Goal: Task Accomplishment & Management: Manage account settings

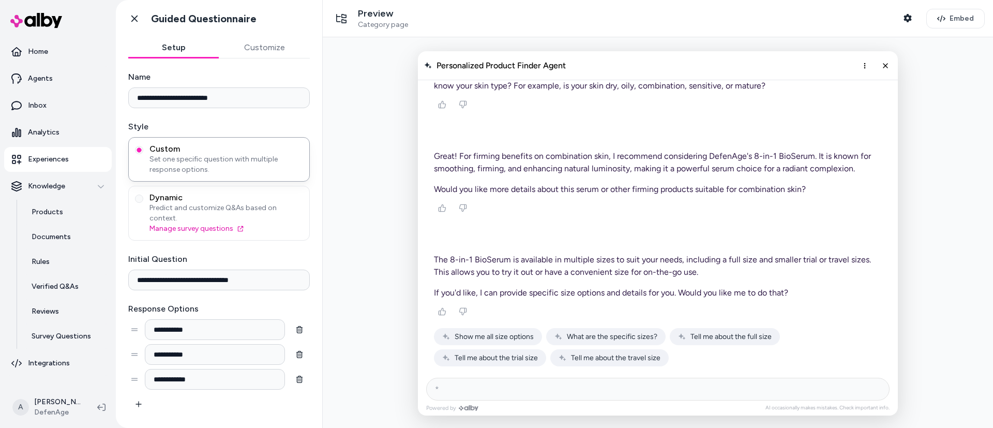
scroll to position [397, 0]
click at [938, 95] on div at bounding box center [658, 233] width 654 height 374
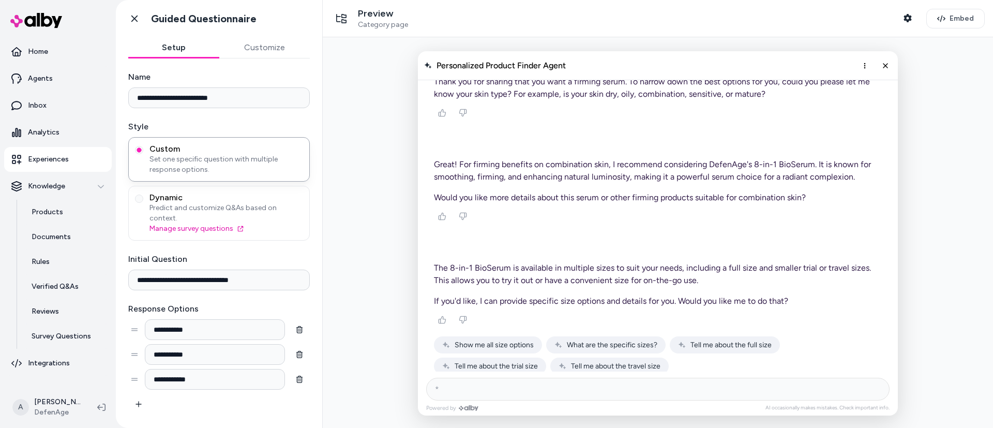
scroll to position [397, 0]
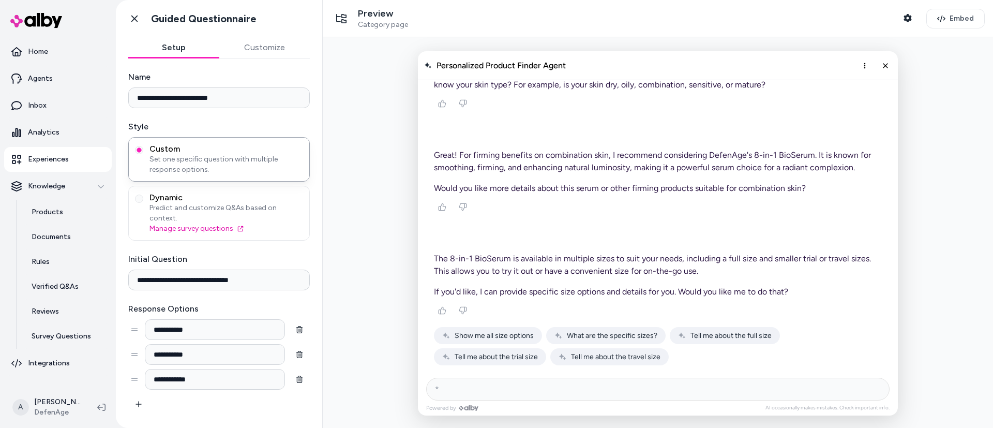
click at [492, 336] on span "Show me all size options" at bounding box center [494, 335] width 79 height 9
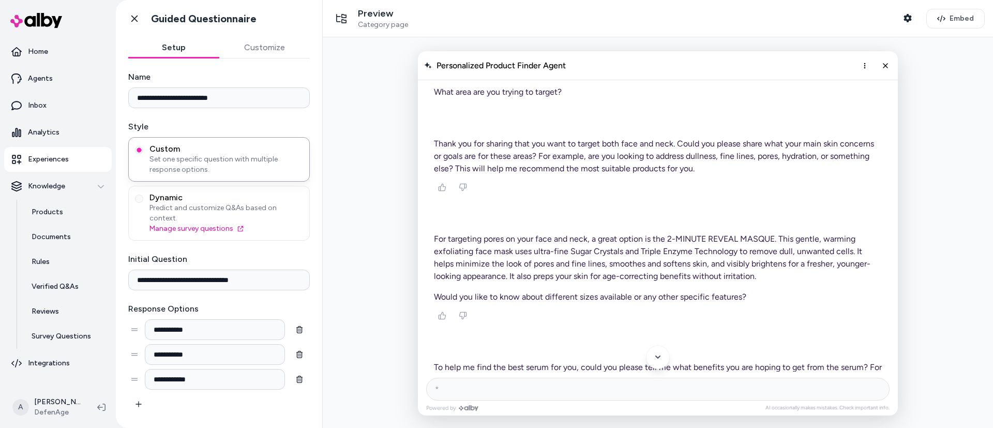
scroll to position [408, 0]
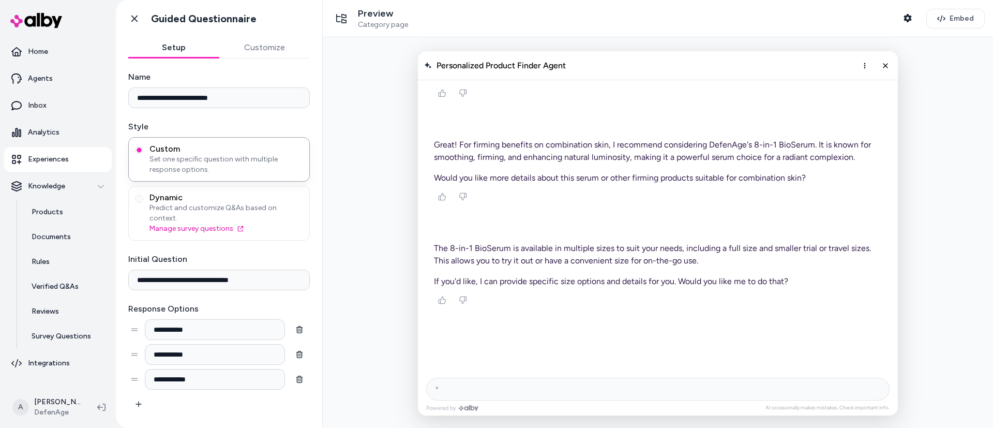
click at [518, 351] on div "AI Shopping Assistant" at bounding box center [658, 358] width 448 height 26
click at [886, 62] on icon "Close chat" at bounding box center [885, 65] width 9 height 9
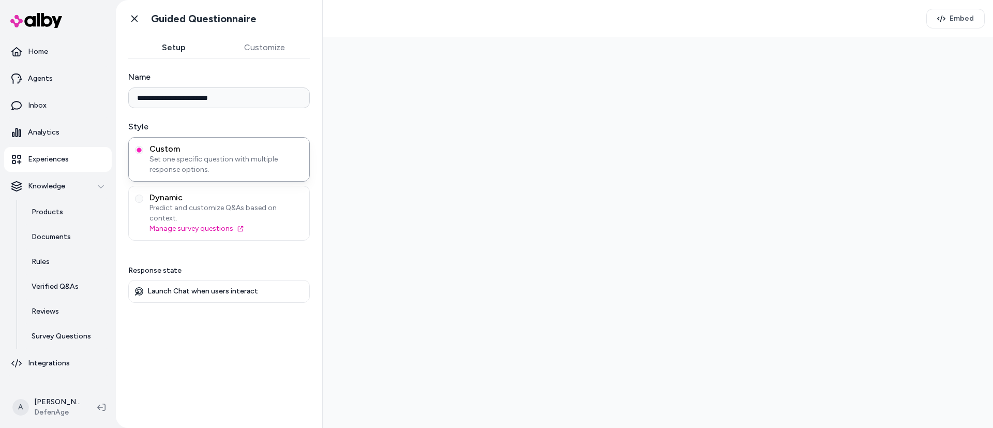
type input "**********"
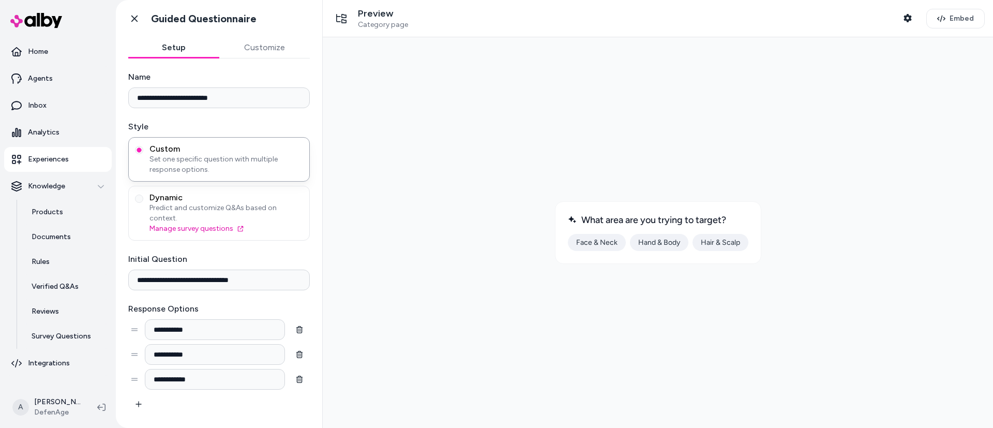
click at [658, 238] on button "Hand & Body" at bounding box center [659, 242] width 58 height 17
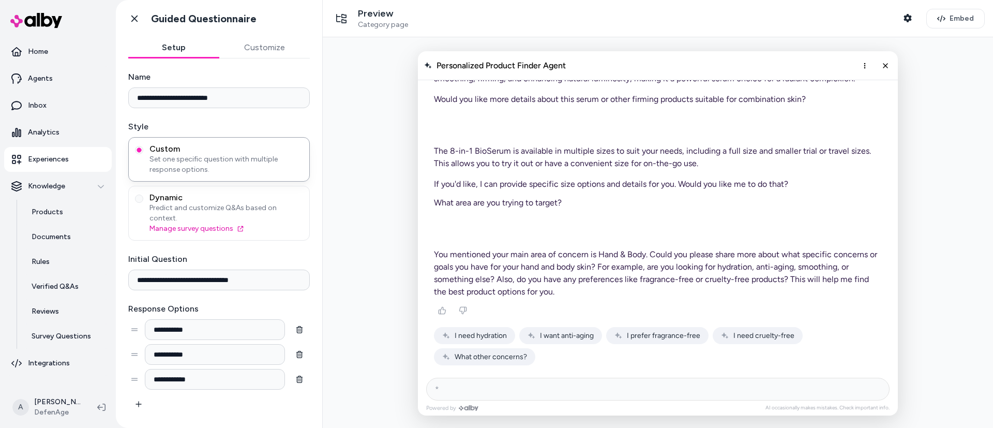
scroll to position [2262, 0]
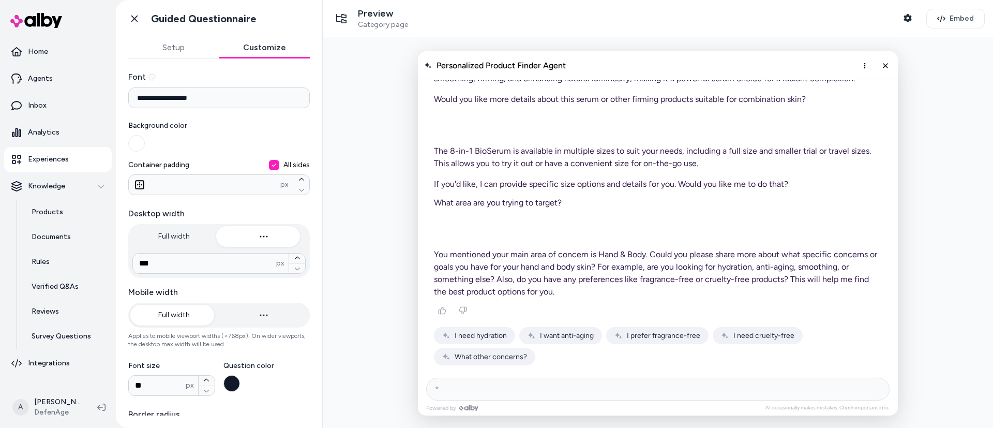
click at [259, 51] on button "Customize" at bounding box center [264, 47] width 91 height 21
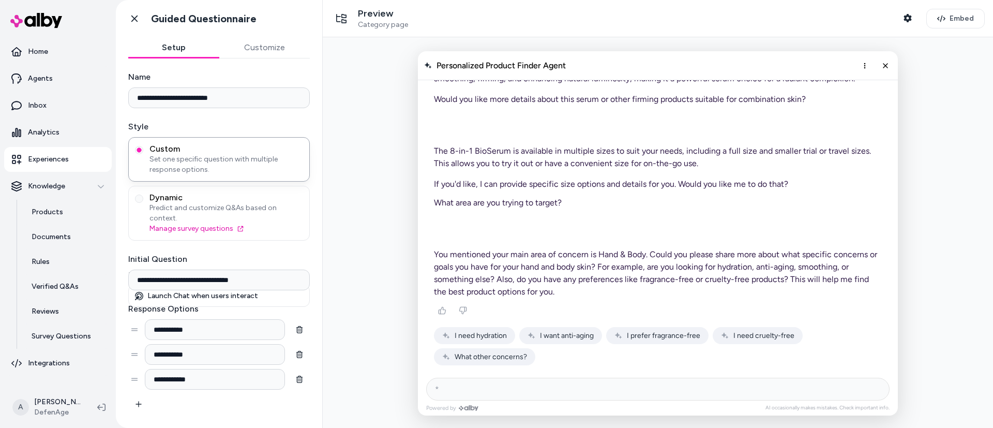
click at [172, 52] on button "Setup" at bounding box center [173, 47] width 91 height 21
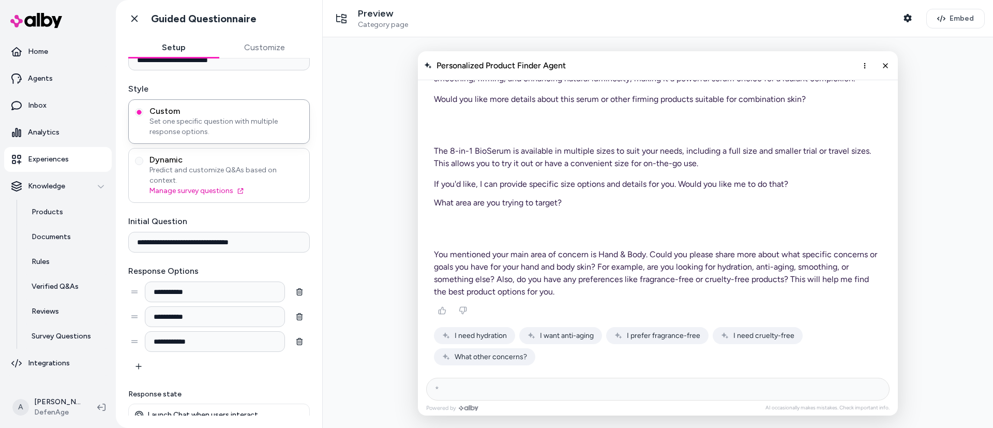
scroll to position [49, 0]
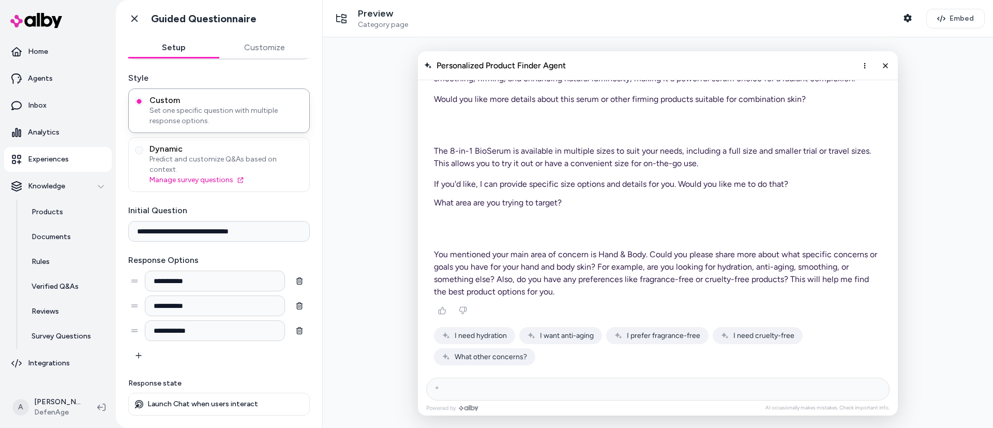
click at [263, 44] on button "Customize" at bounding box center [264, 47] width 91 height 21
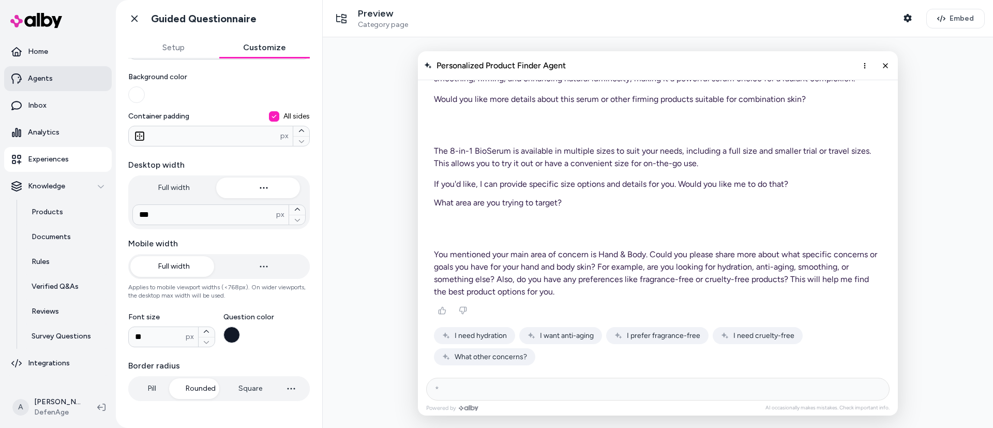
click at [46, 81] on p "Agents" at bounding box center [40, 78] width 25 height 10
click at [33, 75] on p "Agents" at bounding box center [40, 78] width 25 height 10
click at [42, 74] on p "Agents" at bounding box center [40, 78] width 25 height 10
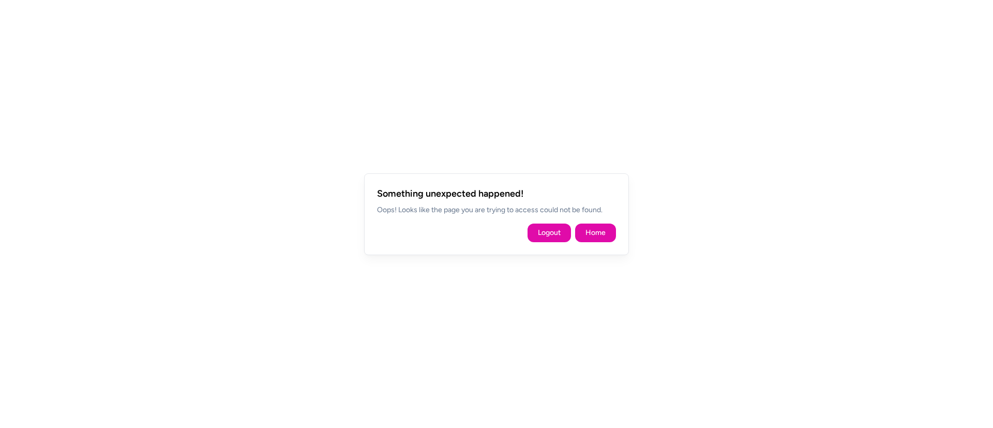
click at [592, 216] on div "Something unexpected happened! Oops! Looks like the page you are trying to acce…" at bounding box center [496, 214] width 265 height 82
click at [593, 225] on button "Home" at bounding box center [595, 232] width 41 height 19
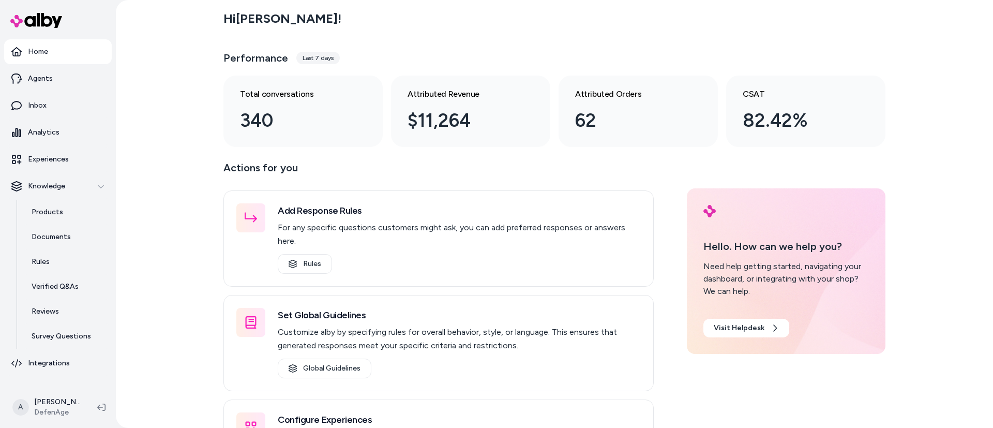
click at [831, 34] on div "Hi Annette ! Performance Last 7 days Total conversations 340 Attributed Revenue…" at bounding box center [554, 75] width 662 height 143
click at [73, 178] on button "Knowledge" at bounding box center [58, 186] width 108 height 25
click at [64, 161] on p "Experiences" at bounding box center [48, 159] width 41 height 10
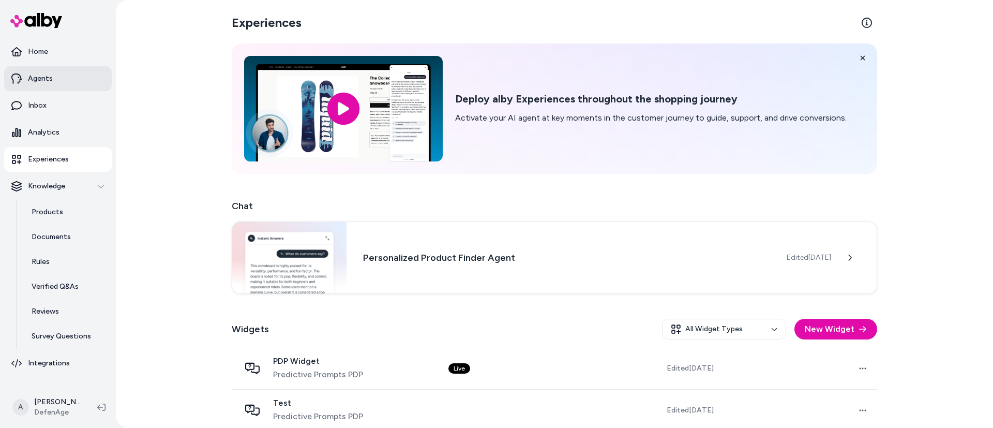
click at [63, 72] on link "Agents" at bounding box center [58, 78] width 108 height 25
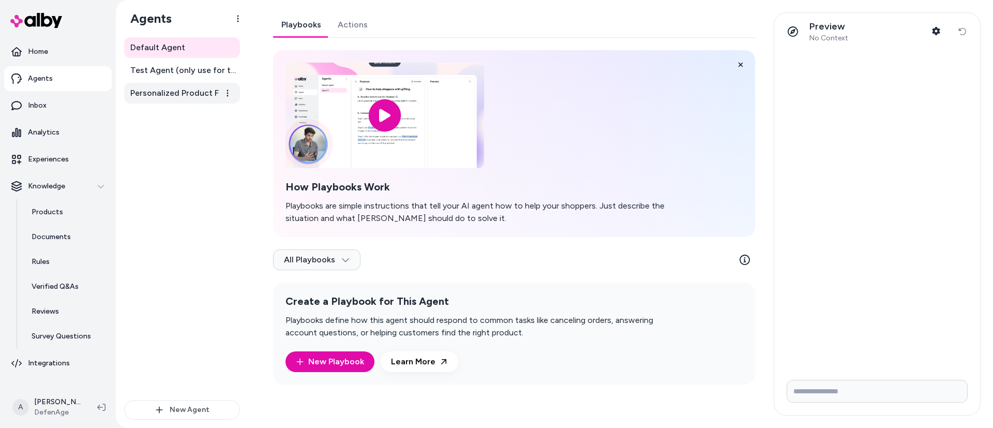
click at [201, 90] on span "Personalized Product Finder Agent" at bounding box center [183, 93] width 106 height 12
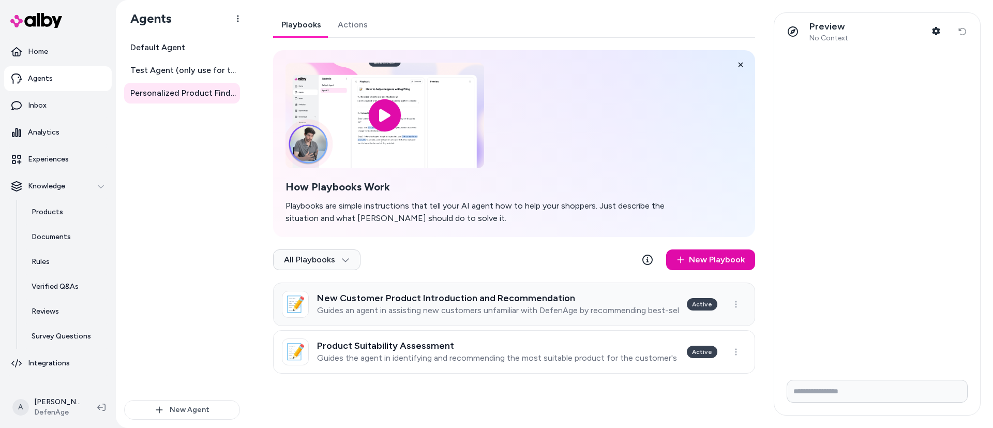
click at [551, 307] on p "Guides an agent in assisting new customers unfamiliar with DefenAge by recommen…" at bounding box center [498, 310] width 362 height 10
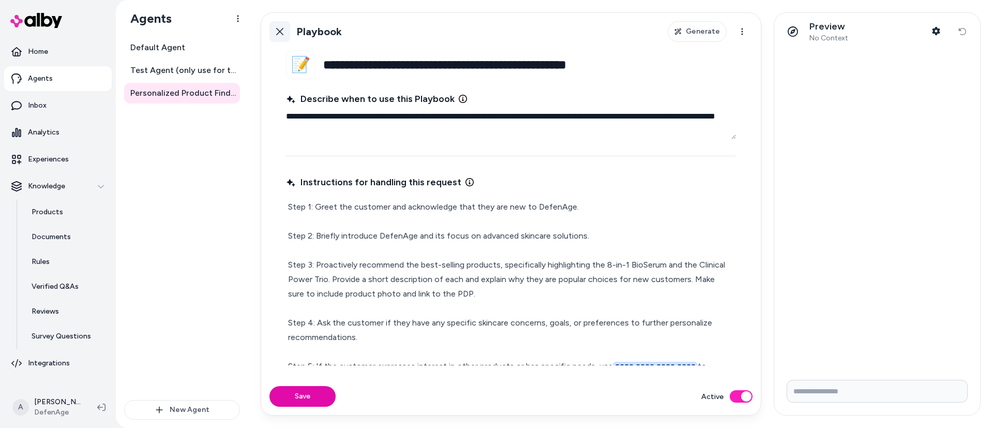
click at [275, 32] on link "Back" at bounding box center [279, 31] width 21 height 21
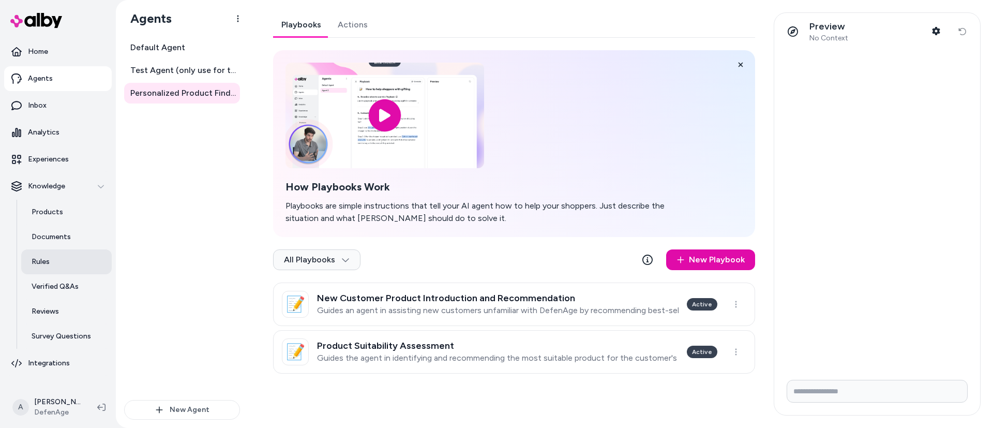
click at [34, 261] on p "Rules" at bounding box center [41, 262] width 18 height 10
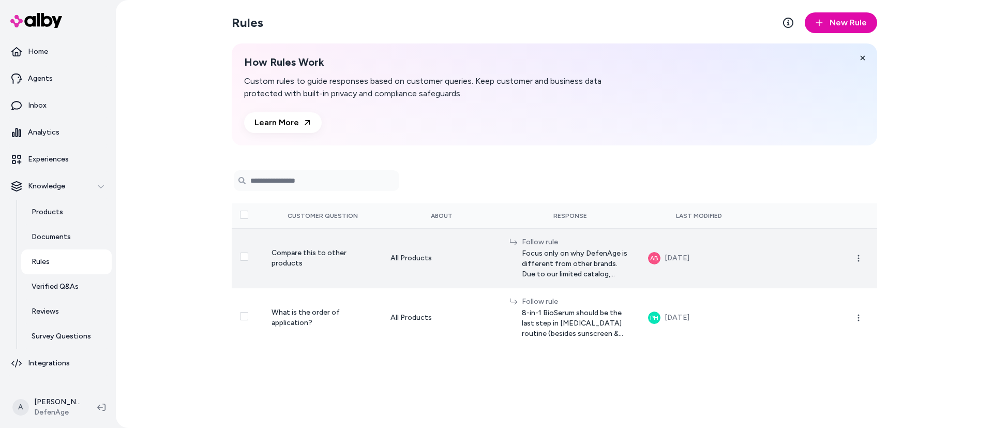
click at [576, 276] on span "Focus only on why DefenAge is different from other brands. Due to our limited c…" at bounding box center [577, 263] width 110 height 31
drag, startPoint x: 292, startPoint y: 259, endPoint x: 667, endPoint y: 256, distance: 375.0
click at [292, 259] on span "Compare this to other products" at bounding box center [309, 257] width 75 height 19
click at [597, 278] on span "Focus only on why DefenAge is different from other brands. Due to our limited c…" at bounding box center [577, 263] width 110 height 31
click at [859, 256] on icon "button" at bounding box center [858, 258] width 8 height 8
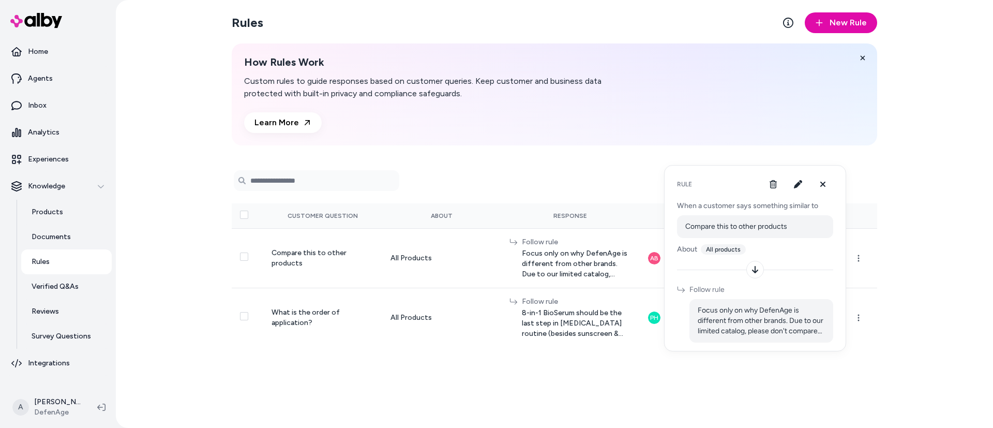
click at [754, 269] on icon at bounding box center [755, 269] width 8 height 8
click at [793, 188] on button "button" at bounding box center [798, 184] width 21 height 21
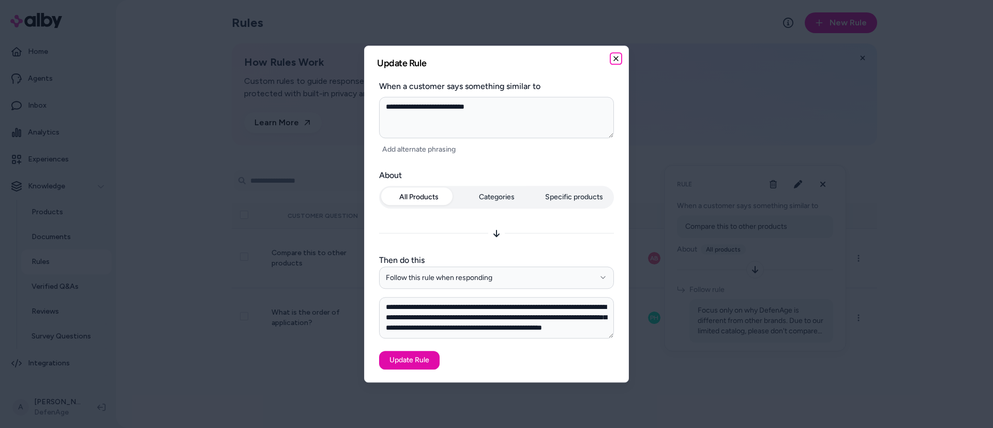
click at [615, 59] on icon "button" at bounding box center [616, 58] width 4 height 4
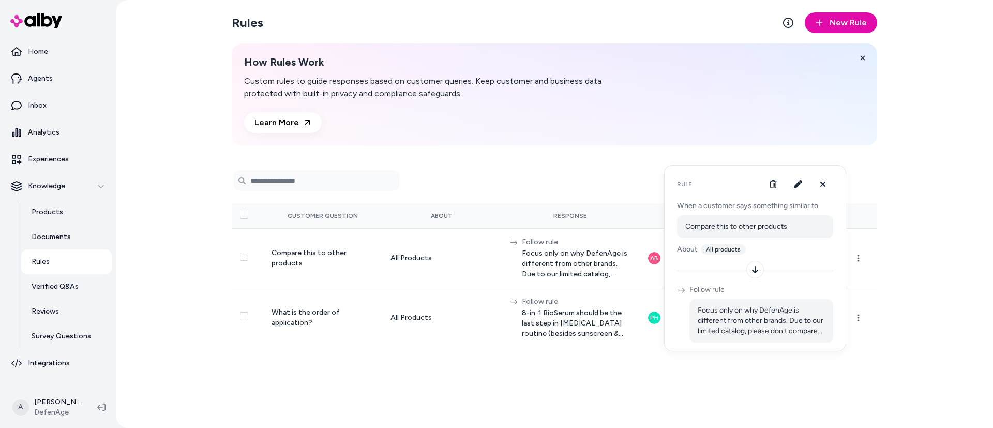
click at [651, 392] on div "Rules New Rule How Rules Work Custom rules to guide responses based on customer…" at bounding box center [554, 214] width 662 height 428
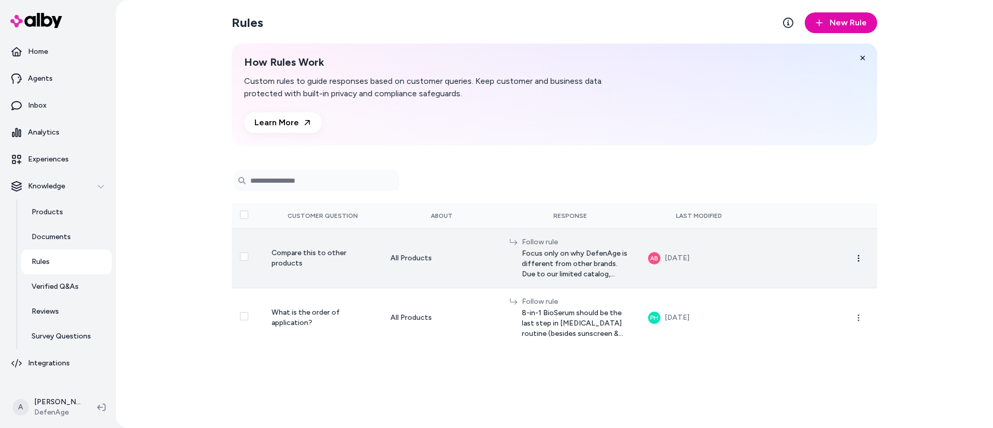
click at [863, 253] on button "button" at bounding box center [858, 258] width 21 height 21
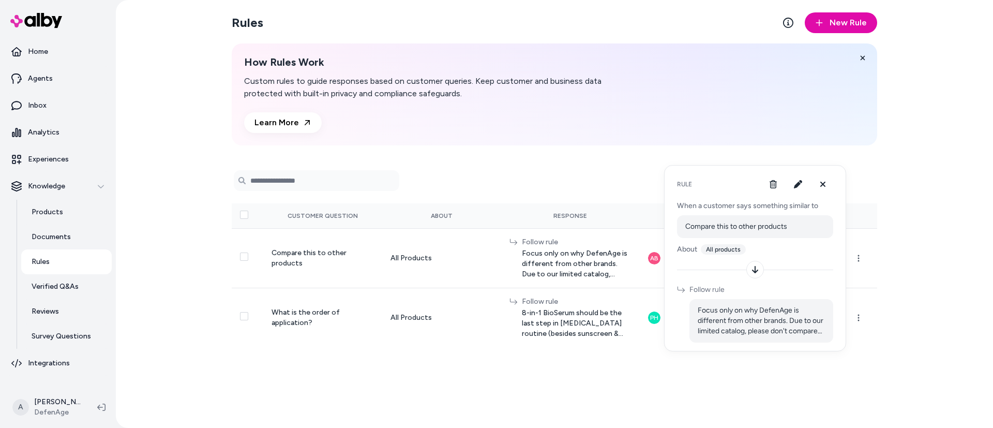
click at [801, 320] on span "Focus only on why DefenAge is different from other brands. Due to our limited c…" at bounding box center [761, 320] width 127 height 31
click at [798, 180] on icon "button" at bounding box center [798, 184] width 8 height 8
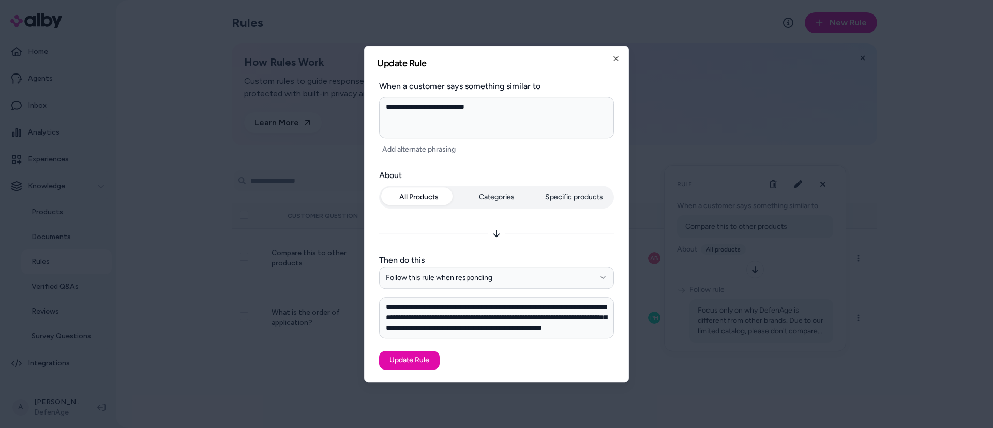
scroll to position [9, 0]
click at [617, 58] on icon "button" at bounding box center [616, 58] width 8 height 8
type textarea "*"
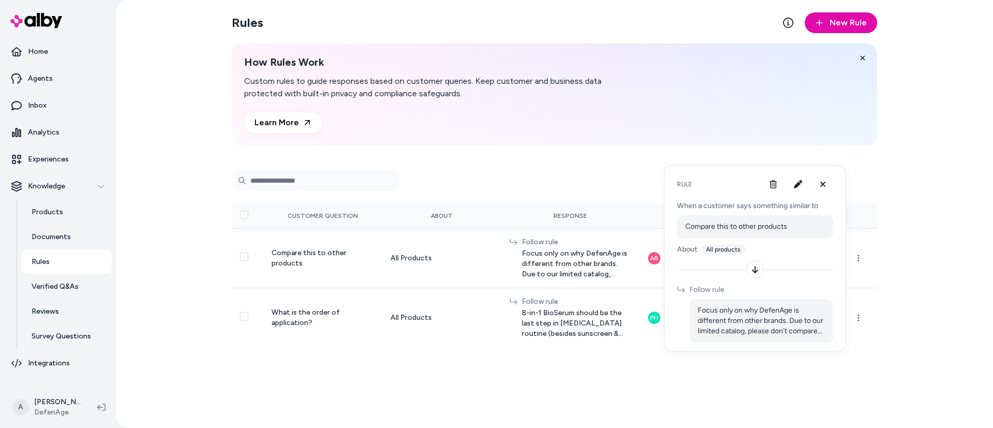
click at [914, 212] on div "Rules New Rule How Rules Work Custom rules to guide responses based on customer…" at bounding box center [554, 214] width 877 height 428
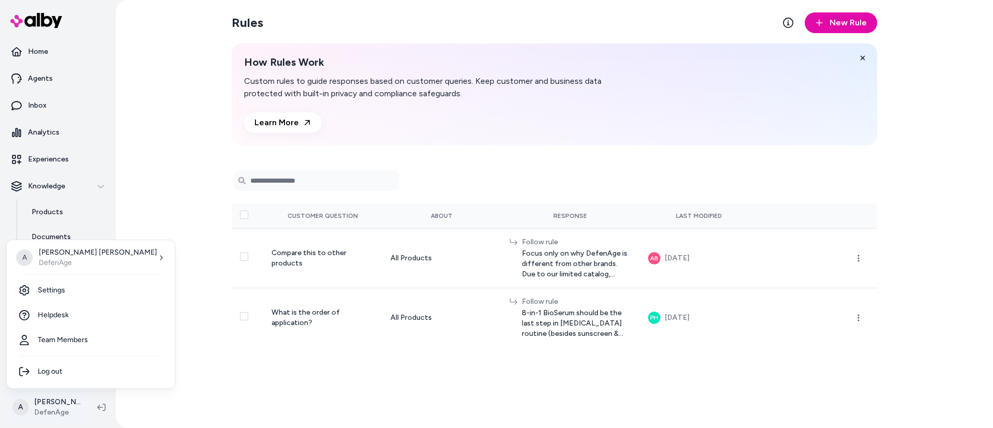
click at [82, 396] on html "Home Agents Inbox Analytics Experiences Knowledge Products Documents Rules Veri…" at bounding box center [496, 214] width 993 height 428
click at [50, 287] on link "Settings" at bounding box center [91, 290] width 160 height 25
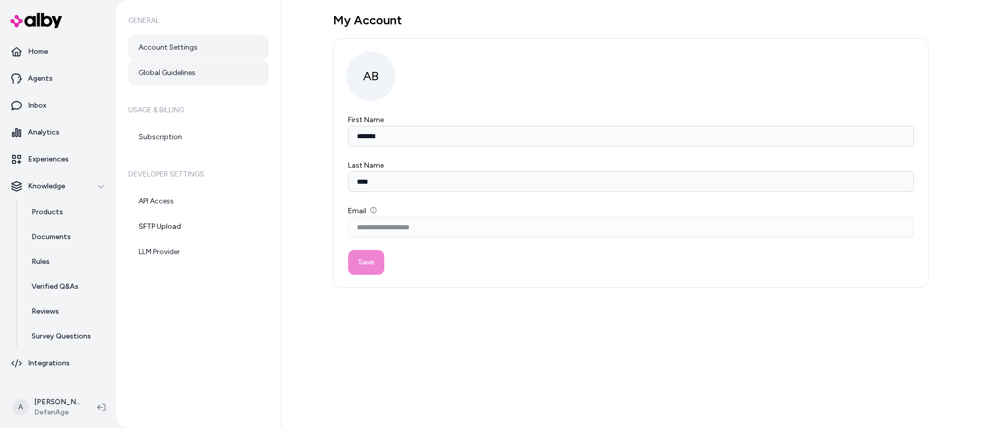
click at [170, 67] on link "Global Guidelines" at bounding box center [198, 73] width 140 height 25
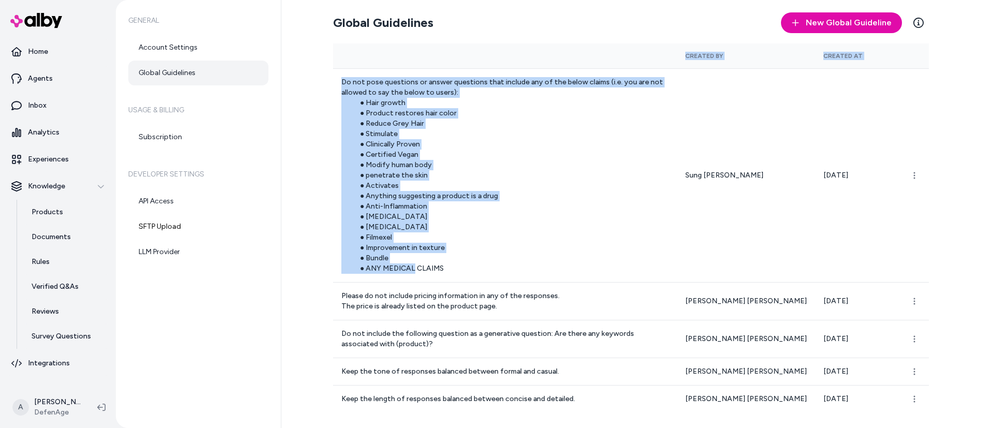
drag, startPoint x: 454, startPoint y: 265, endPoint x: 345, endPoint y: 39, distance: 251.2
click at [345, 39] on div "Global Guidelines New Global Guideline Learn More Created By Created At Do not …" at bounding box center [631, 212] width 596 height 400
copy table "Created By Created At Do not pose questions or answer questions that include an…"
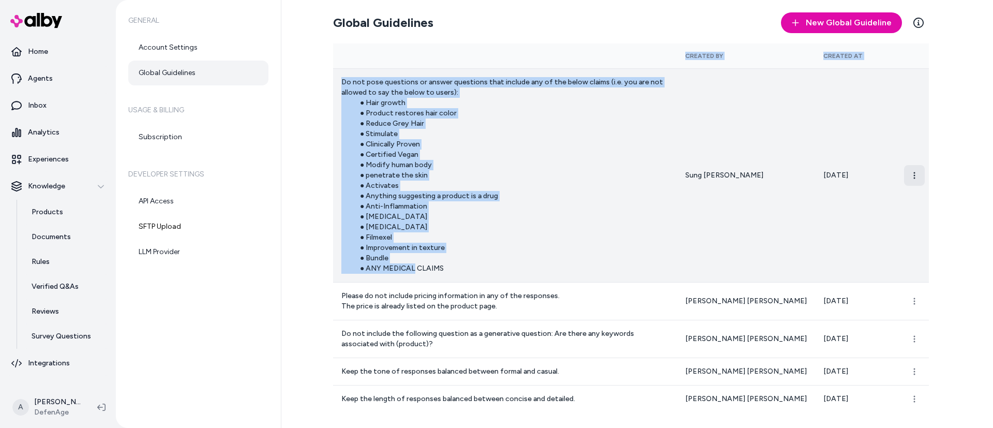
click at [914, 175] on html "Home Agents Inbox Analytics Experiences Knowledge Products Documents Rules Veri…" at bounding box center [496, 214] width 993 height 428
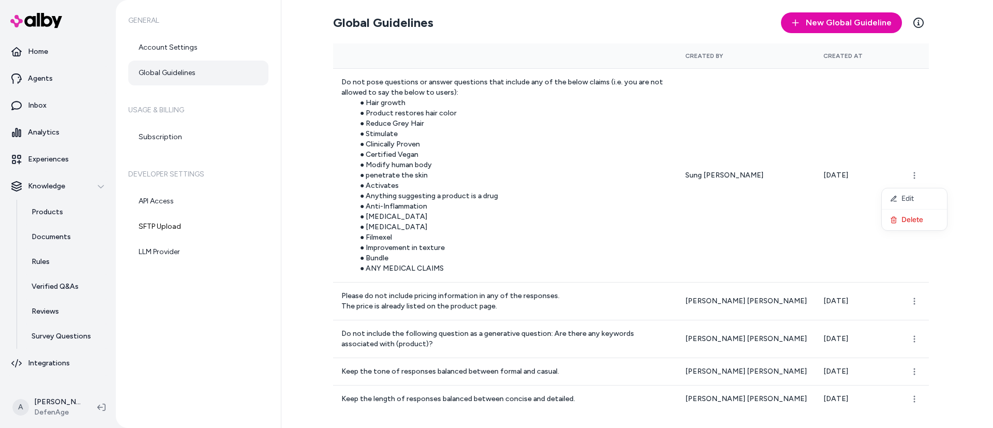
click at [735, 217] on html "Home Agents Inbox Analytics Experiences Knowledge Products Documents Rules Veri…" at bounding box center [496, 214] width 993 height 428
